Goal: Transaction & Acquisition: Purchase product/service

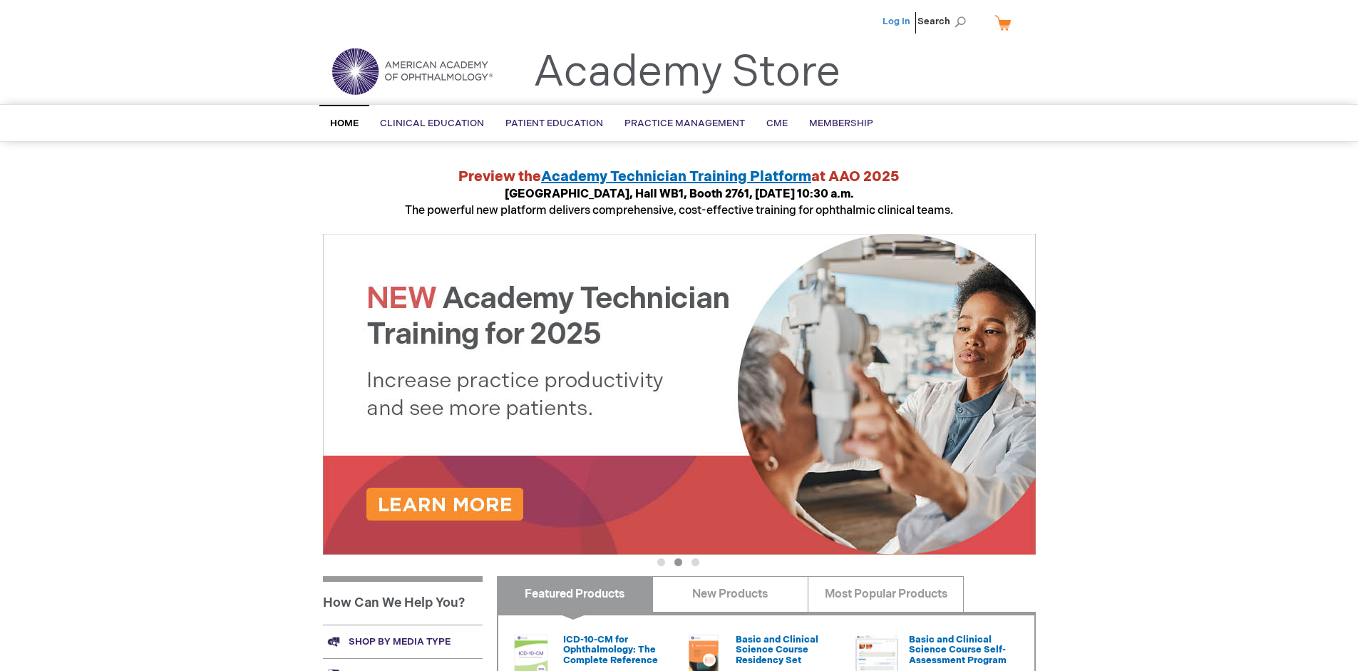
click at [897, 21] on link "Log In" at bounding box center [896, 21] width 28 height 11
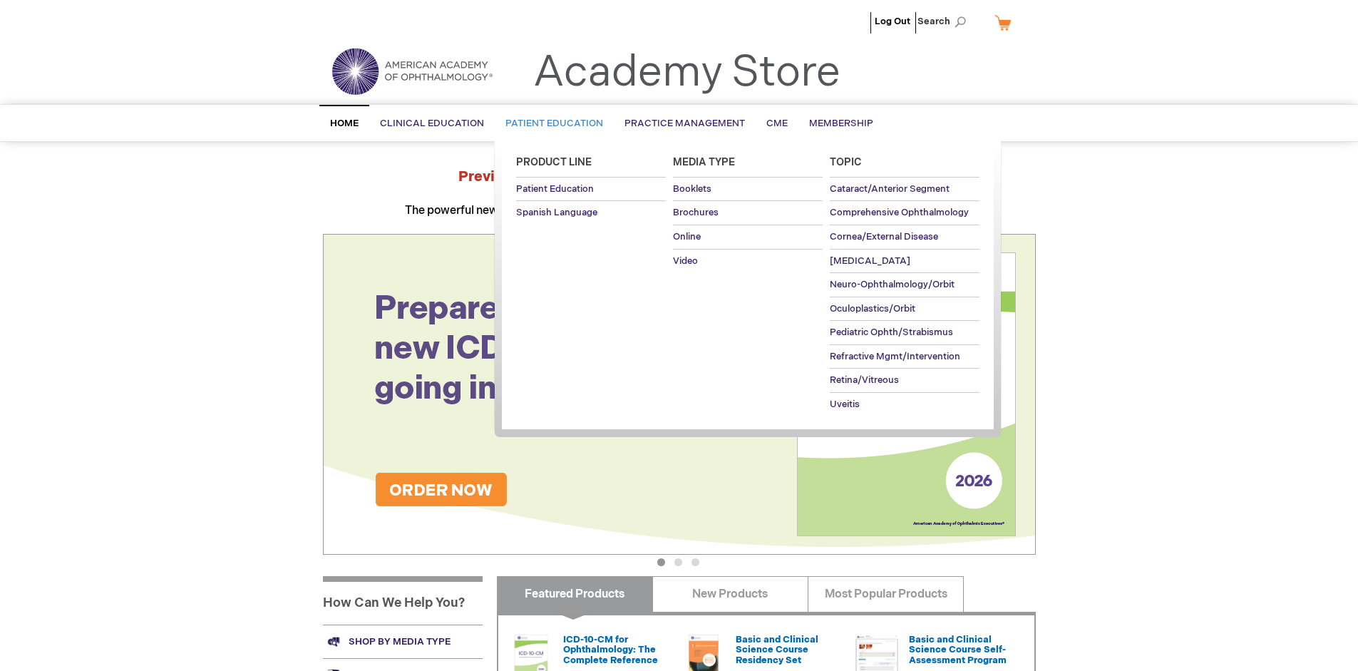
click at [550, 123] on span "Patient Education" at bounding box center [554, 123] width 98 height 11
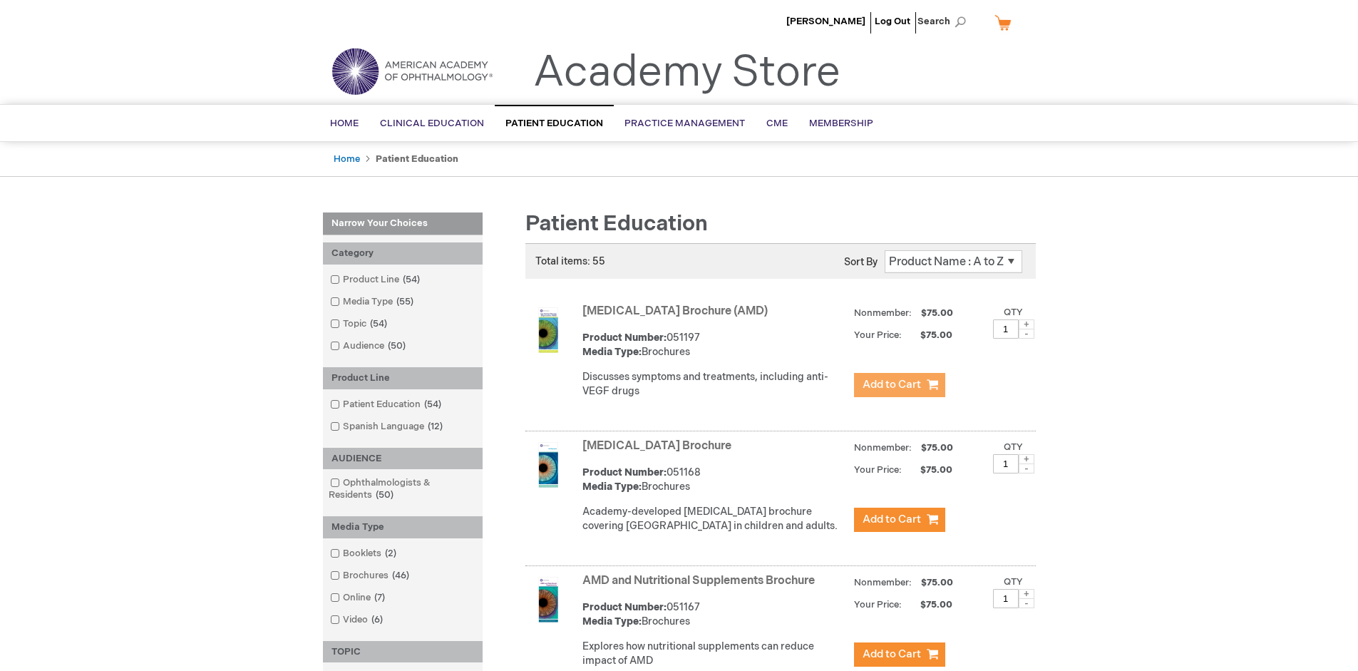
click at [899, 385] on span "Add to Cart" at bounding box center [892, 385] width 58 height 14
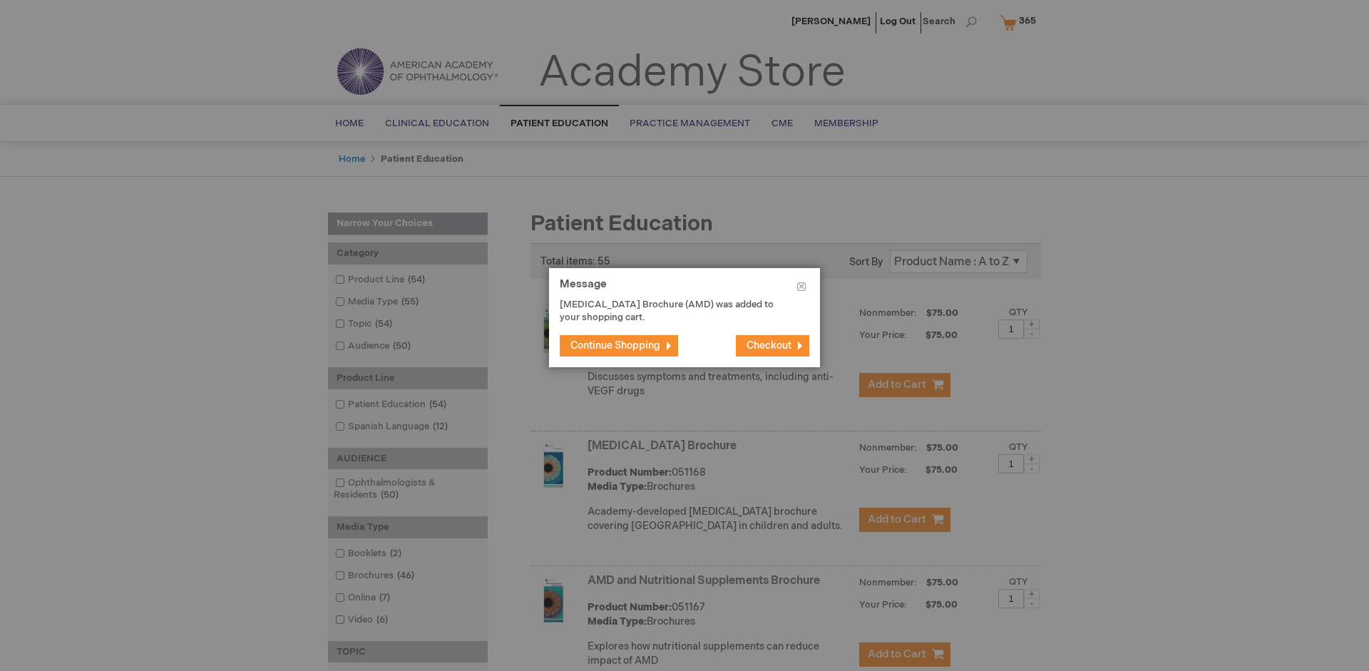
click at [615, 345] on span "Continue Shopping" at bounding box center [615, 345] width 90 height 12
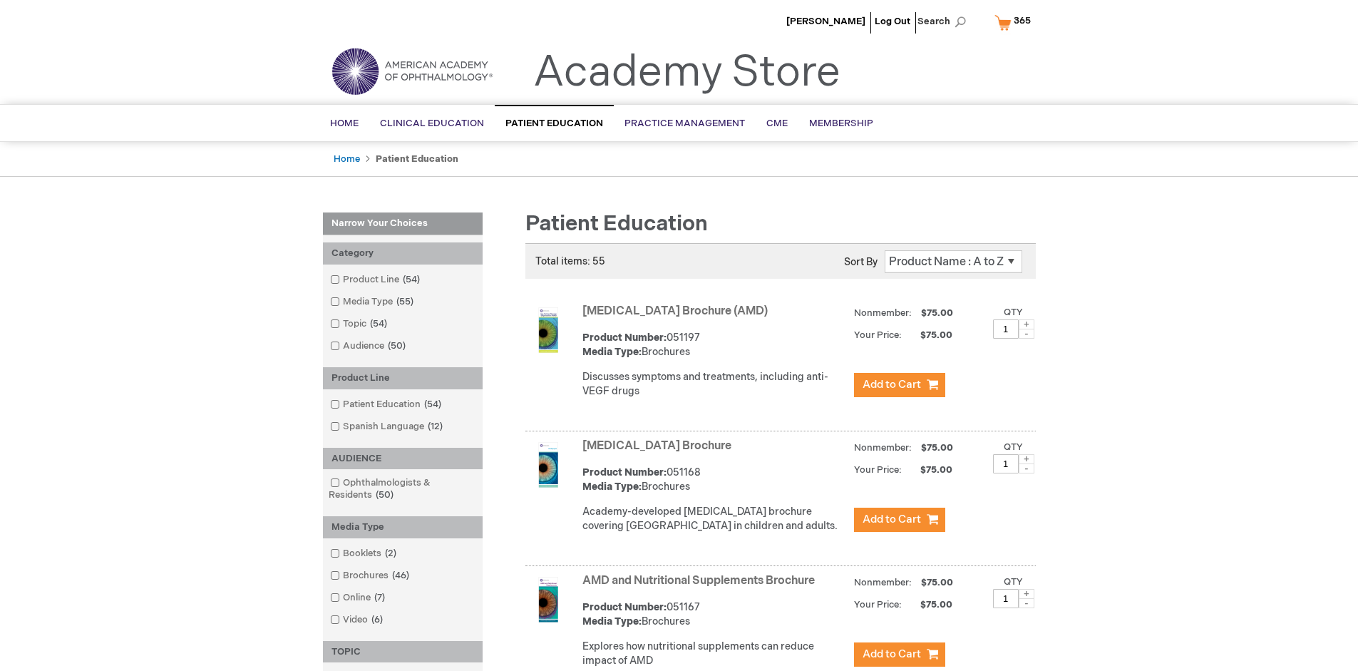
click at [701, 587] on link "AMD and Nutritional Supplements Brochure" at bounding box center [698, 581] width 232 height 14
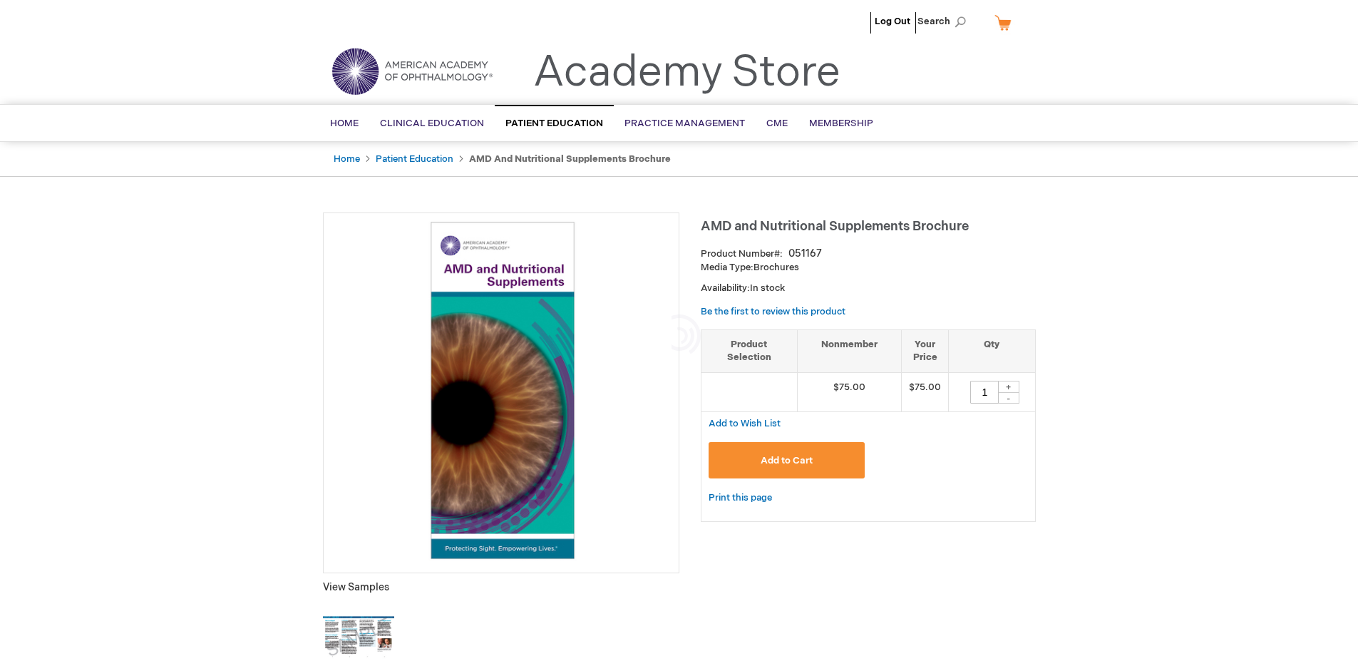
type input "1"
click at [786, 460] on span "Add to Cart" at bounding box center [787, 460] width 52 height 11
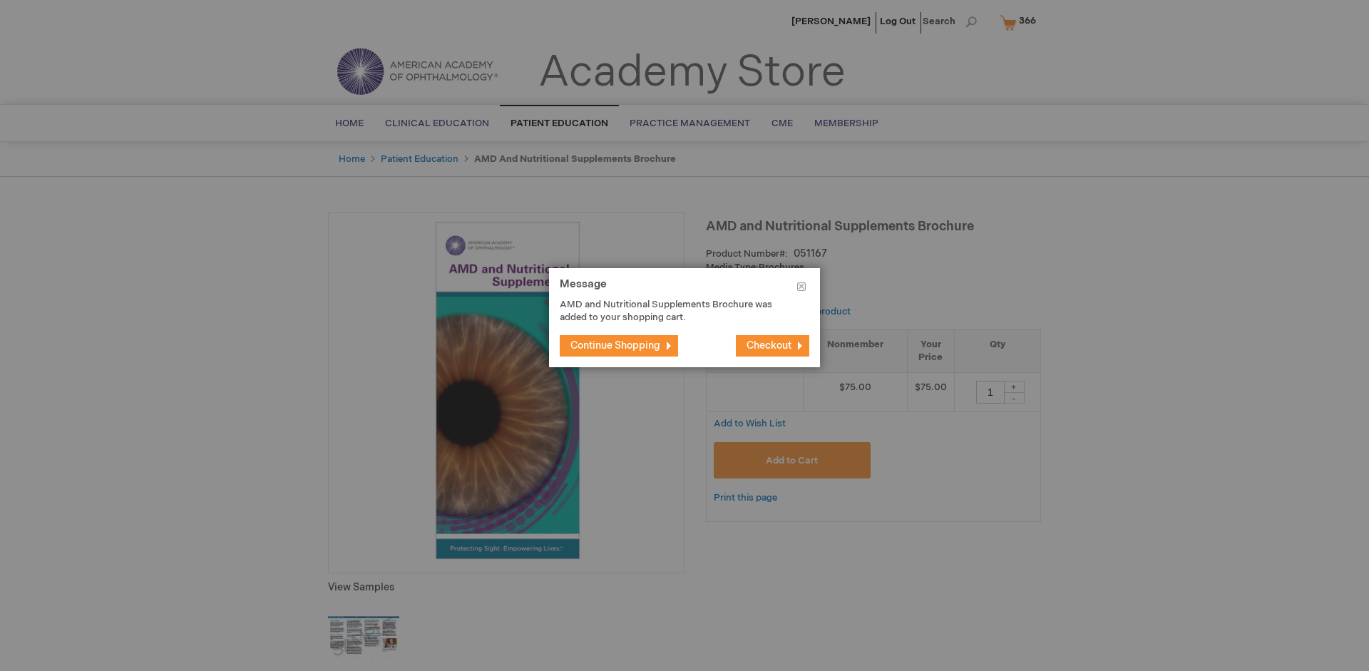
click at [615, 345] on span "Continue Shopping" at bounding box center [615, 345] width 90 height 12
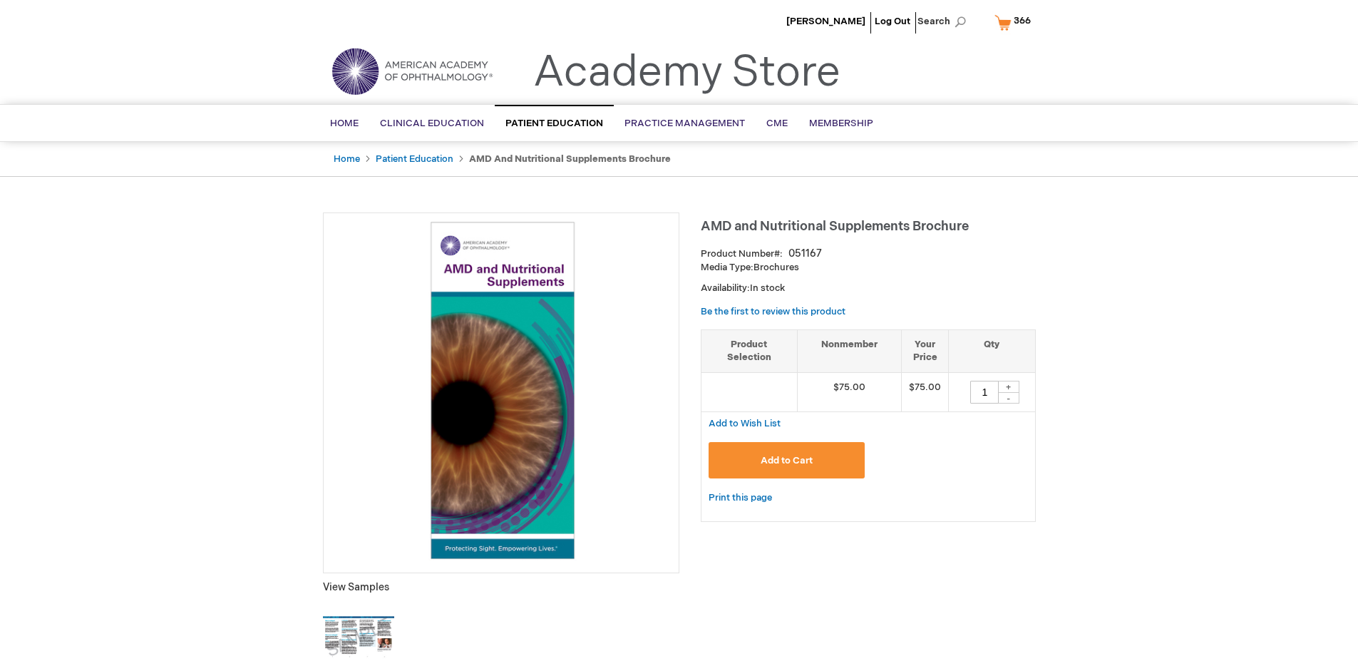
click at [1015, 22] on span "366" at bounding box center [1022, 20] width 17 height 11
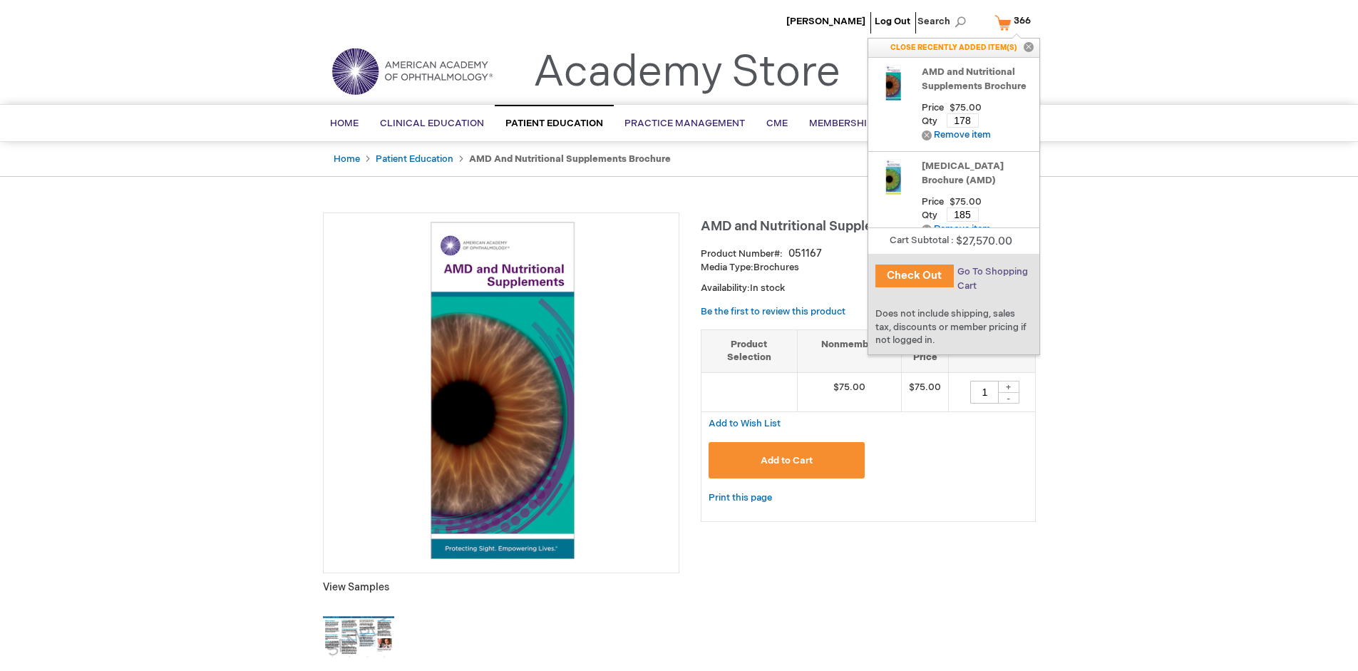
click at [992, 272] on span "Go To Shopping Cart" at bounding box center [992, 279] width 71 height 26
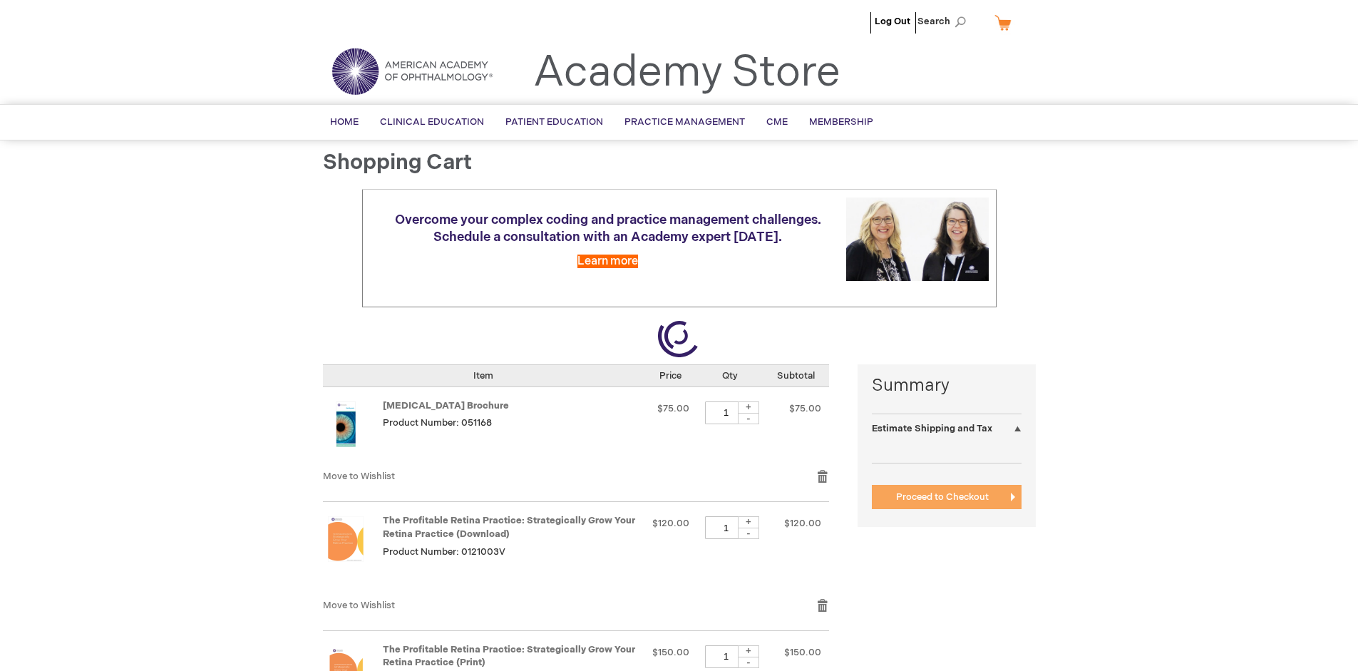
click at [942, 497] on span "Proceed to Checkout" at bounding box center [942, 496] width 93 height 11
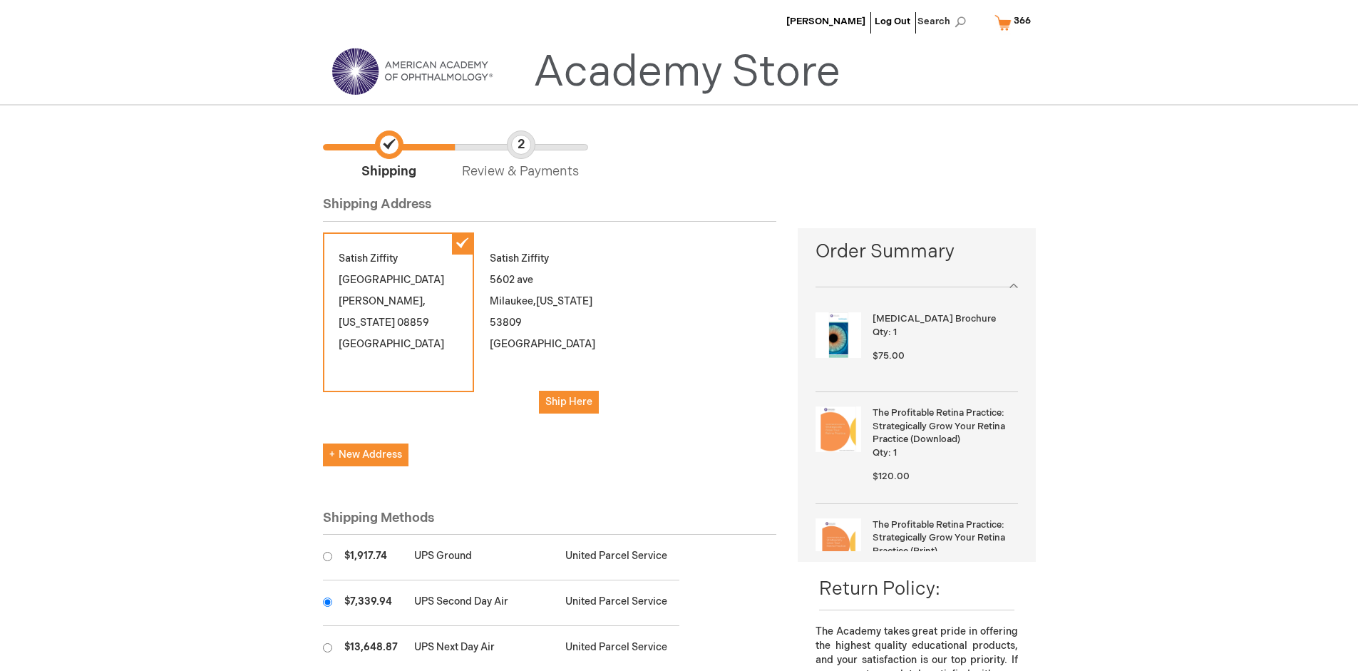
click at [327, 602] on input "radio" at bounding box center [327, 601] width 9 height 9
